Goal: Navigation & Orientation: Find specific page/section

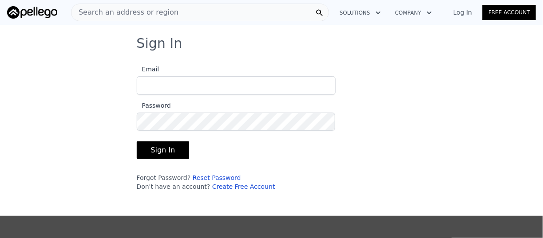
type input "[EMAIL_ADDRESS][DOMAIN_NAME]"
click at [153, 151] on button "Sign In" at bounding box center [163, 151] width 53 height 18
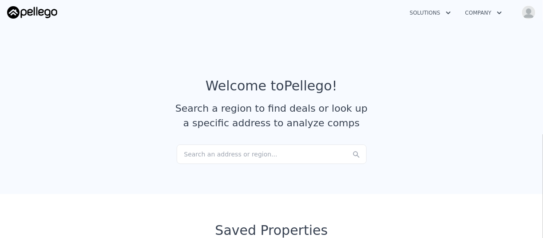
checkbox input "true"
click at [436, 10] on button "Solutions" at bounding box center [430, 13] width 55 height 16
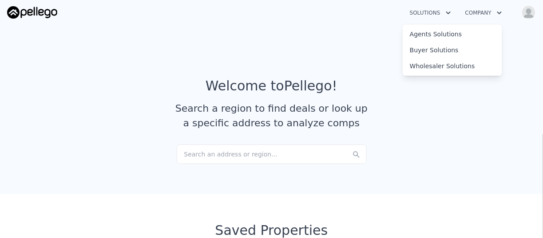
click at [487, 12] on button "Company" at bounding box center [483, 13] width 51 height 16
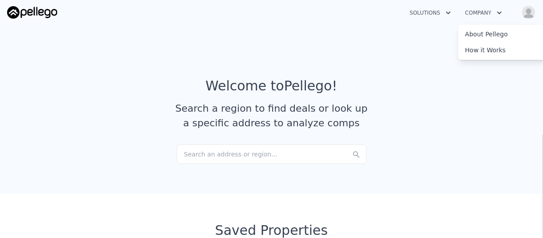
click at [534, 12] on img "button" at bounding box center [528, 12] width 14 height 14
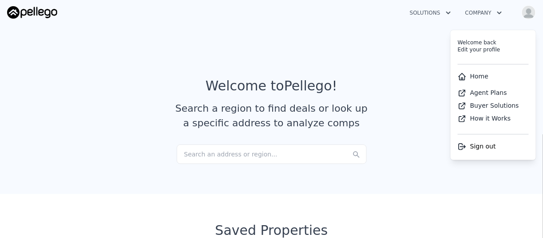
click at [482, 91] on link "Agent Plans" at bounding box center [482, 92] width 49 height 7
click at [531, 12] on img "button" at bounding box center [528, 12] width 14 height 14
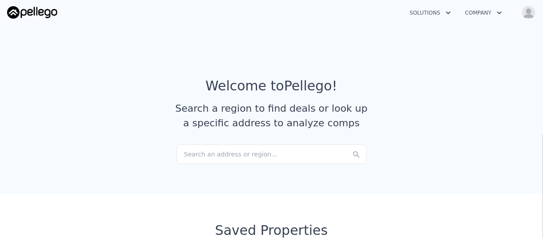
click at [531, 12] on img "button" at bounding box center [528, 12] width 14 height 14
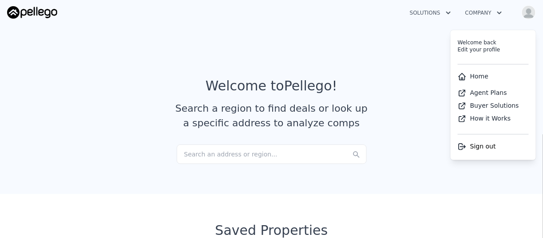
click at [474, 45] on div "Welcome back" at bounding box center [493, 42] width 71 height 7
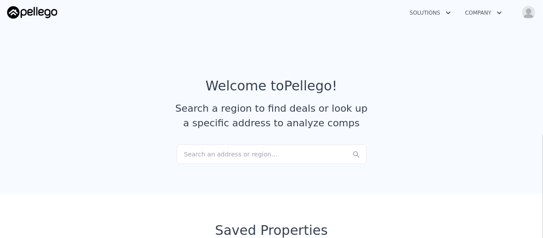
click at [532, 12] on img "button" at bounding box center [528, 12] width 14 height 14
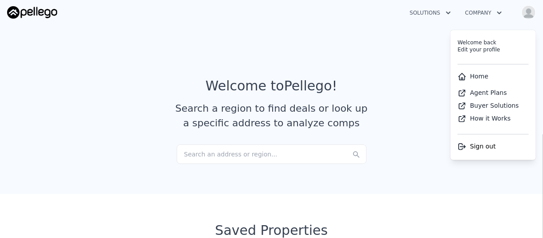
click at [473, 76] on link "Home" at bounding box center [473, 76] width 31 height 7
